Goal: Information Seeking & Learning: Find specific fact

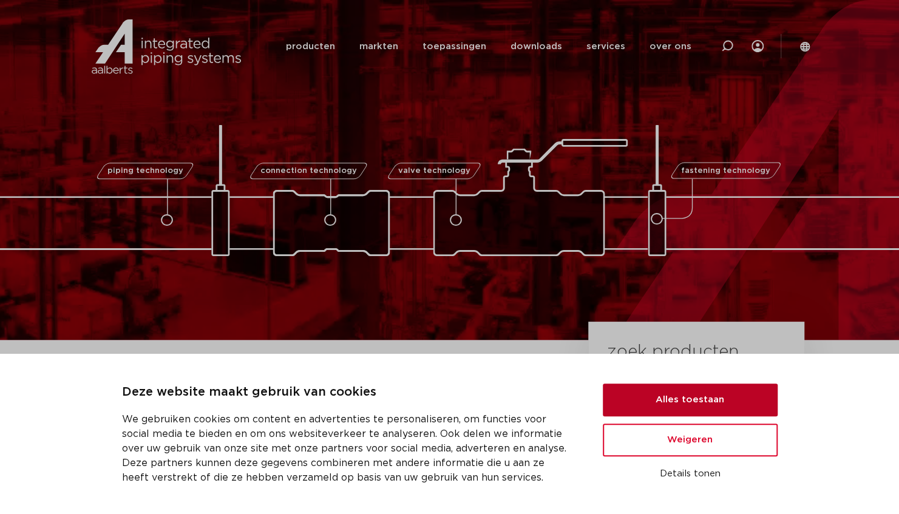
click at [663, 403] on button "Alles toestaan" at bounding box center [690, 400] width 175 height 33
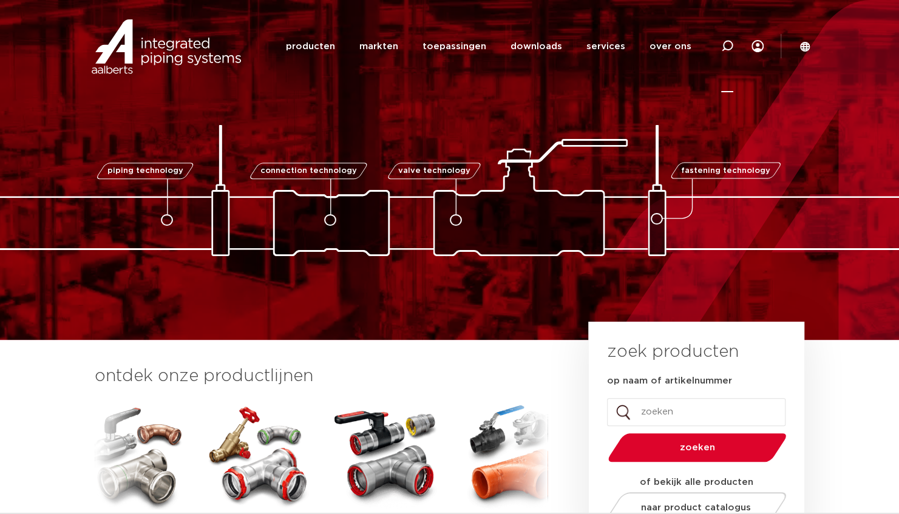
click at [726, 44] on icon at bounding box center [727, 46] width 12 height 12
click at [654, 411] on input "op naam of artikelnummer" at bounding box center [696, 412] width 178 height 28
click at [668, 409] on input "041" at bounding box center [696, 412] width 178 height 28
type input "0411235"
click at [603, 432] on button "zoeken" at bounding box center [697, 447] width 188 height 31
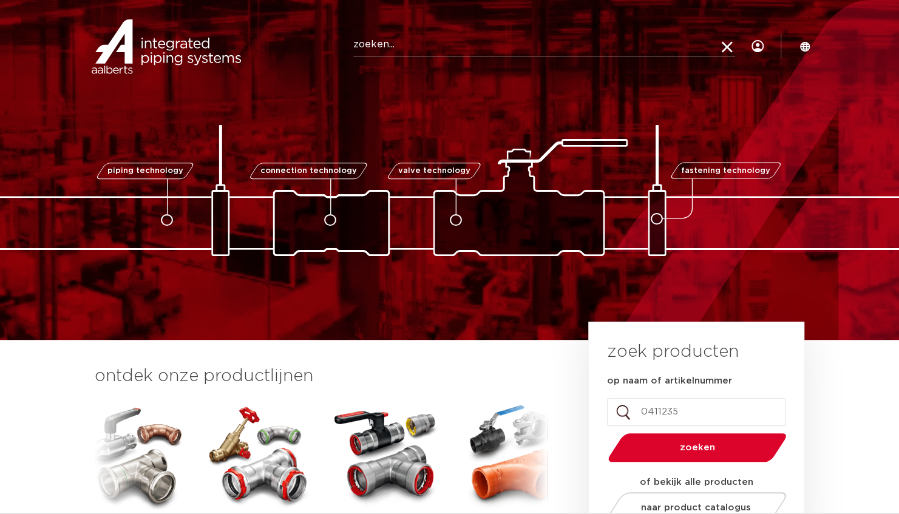
click at [691, 444] on span "zoeken" at bounding box center [697, 447] width 116 height 9
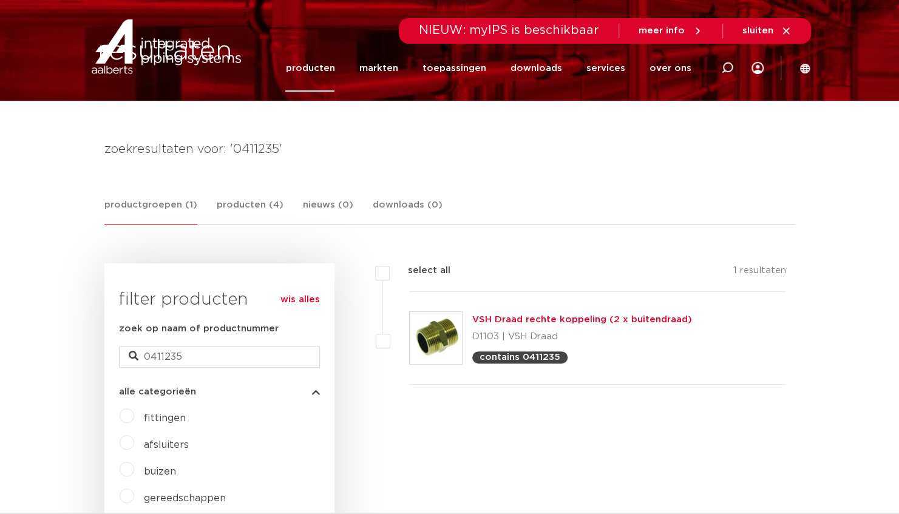
scroll to position [101, 0]
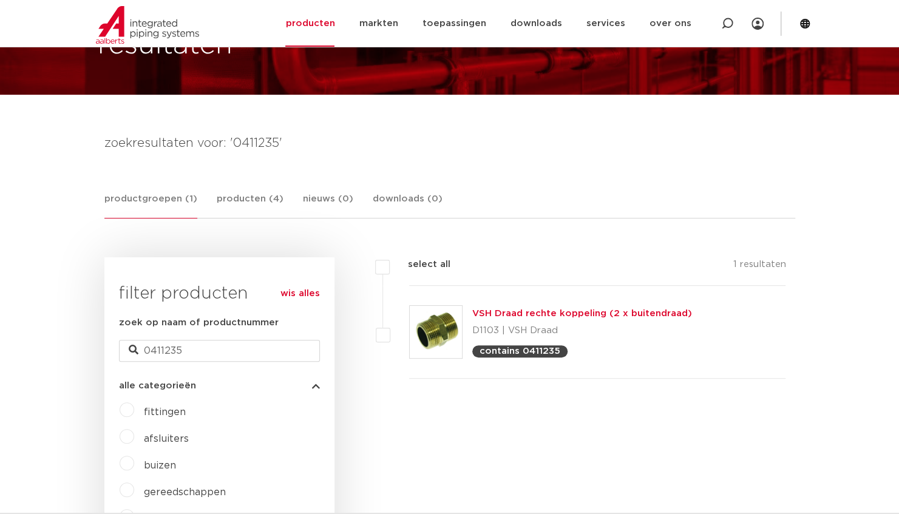
click at [527, 313] on link "VSH Draad rechte koppeling (2 x buitendraad)" at bounding box center [582, 313] width 220 height 9
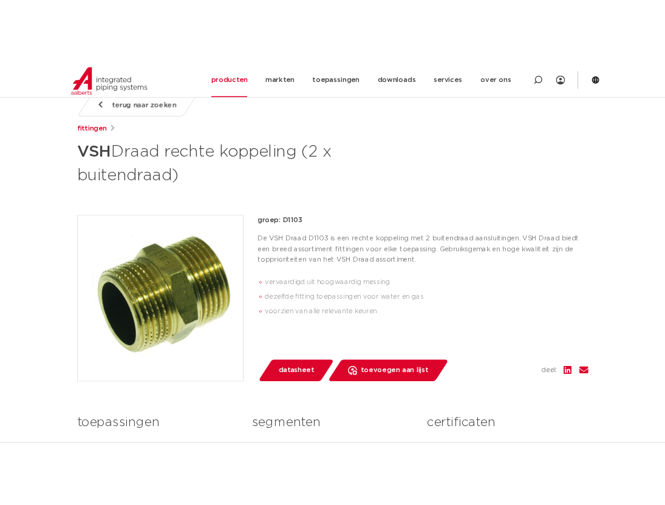
scroll to position [202, 0]
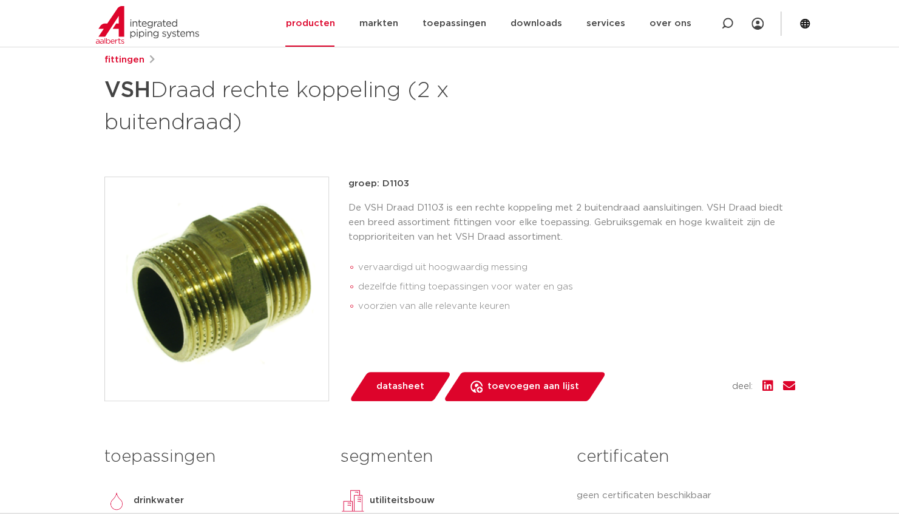
click at [388, 386] on span "datasheet" at bounding box center [400, 386] width 48 height 19
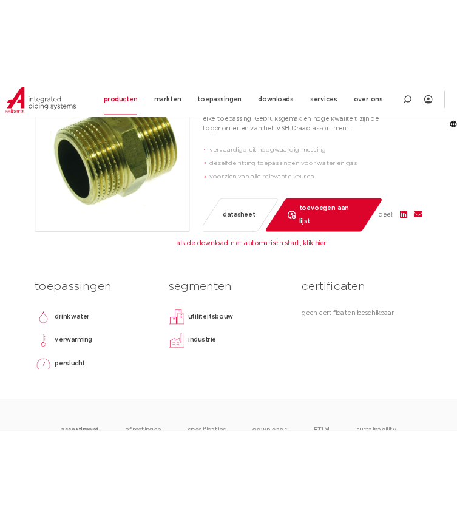
scroll to position [404, 0]
